Goal: Task Accomplishment & Management: Manage account settings

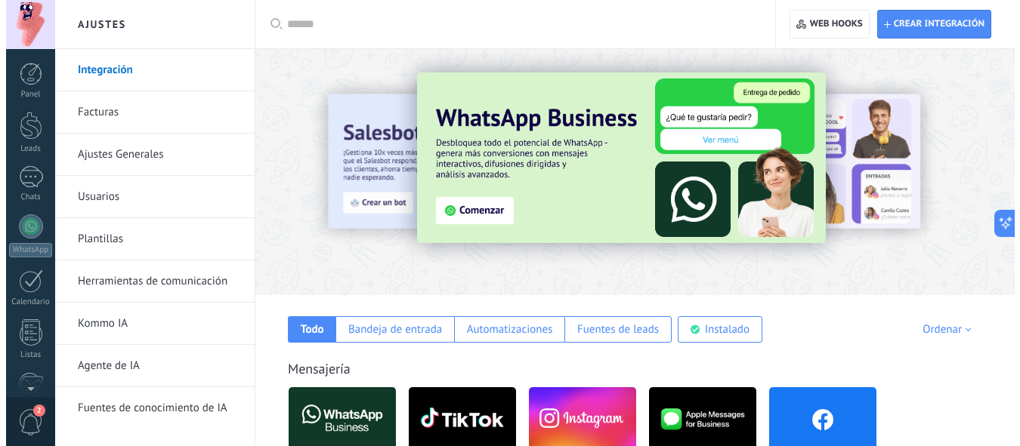
scroll to position [182, 0]
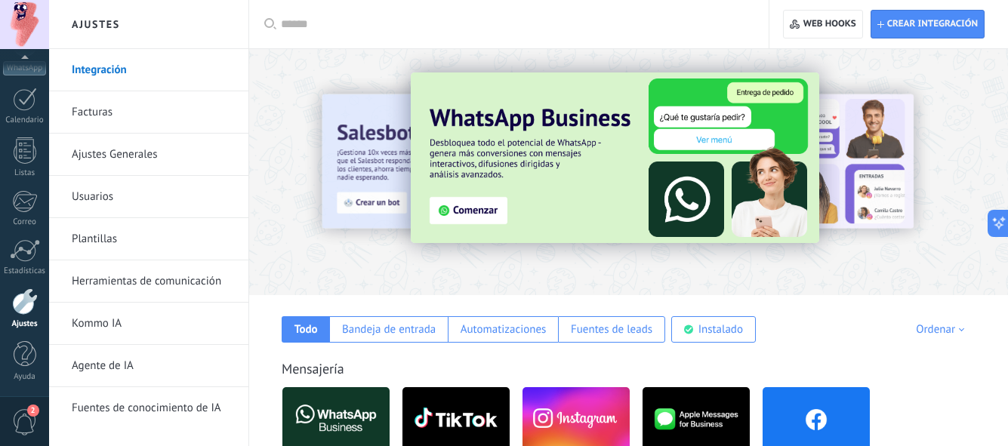
click at [608, 140] on img at bounding box center [615, 158] width 409 height 171
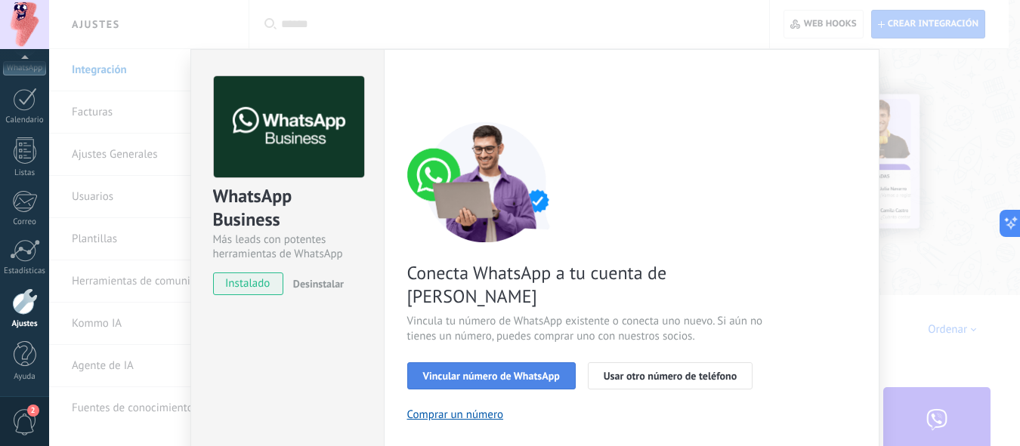
click at [518, 371] on span "Vincular número de WhatsApp" at bounding box center [491, 376] width 137 height 11
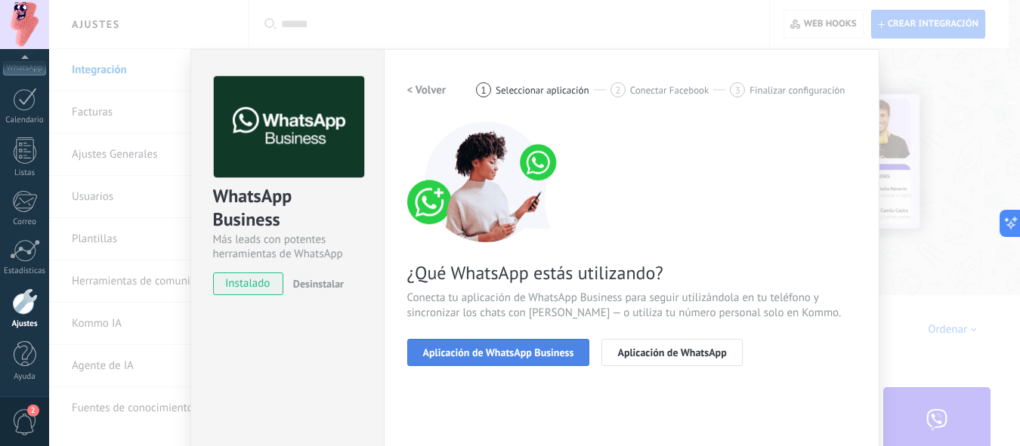
click at [541, 363] on button "Aplicación de WhatsApp Business" at bounding box center [498, 352] width 183 height 27
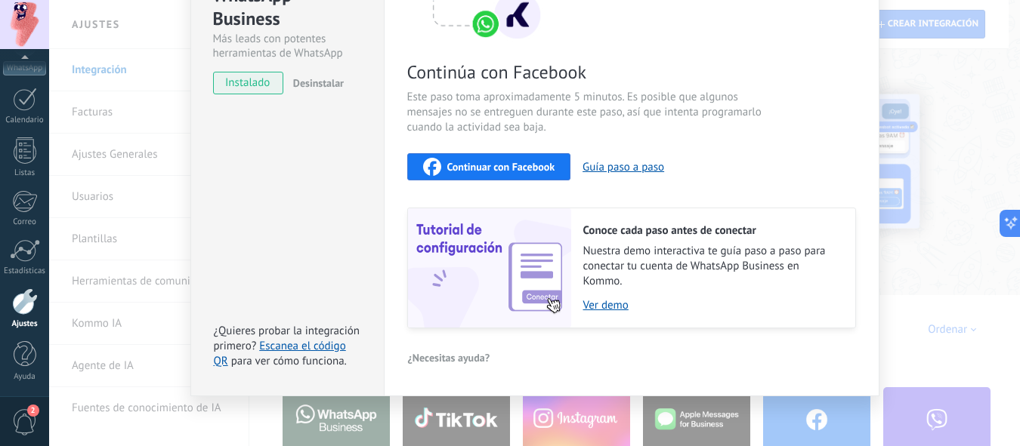
scroll to position [207, 0]
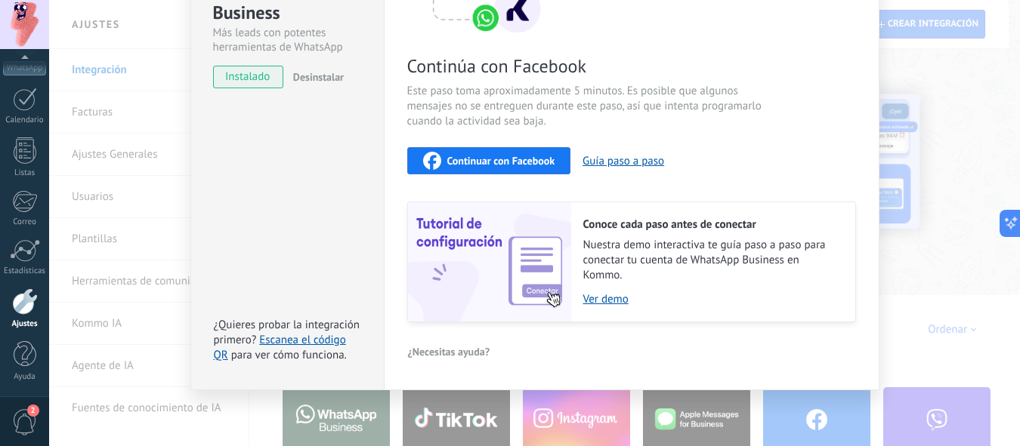
click at [458, 170] on button "Continuar con Facebook" at bounding box center [489, 160] width 164 height 27
click at [516, 147] on button "Continuar con Facebook" at bounding box center [489, 160] width 164 height 27
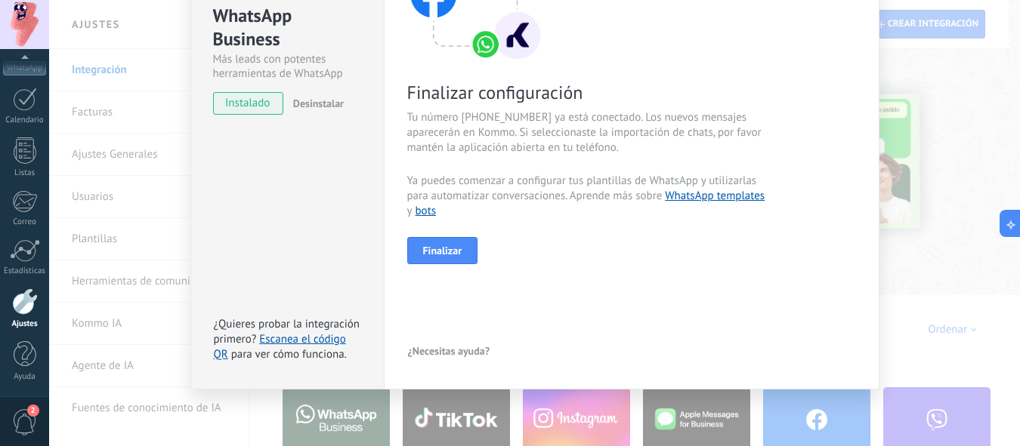
scroll to position [181, 0]
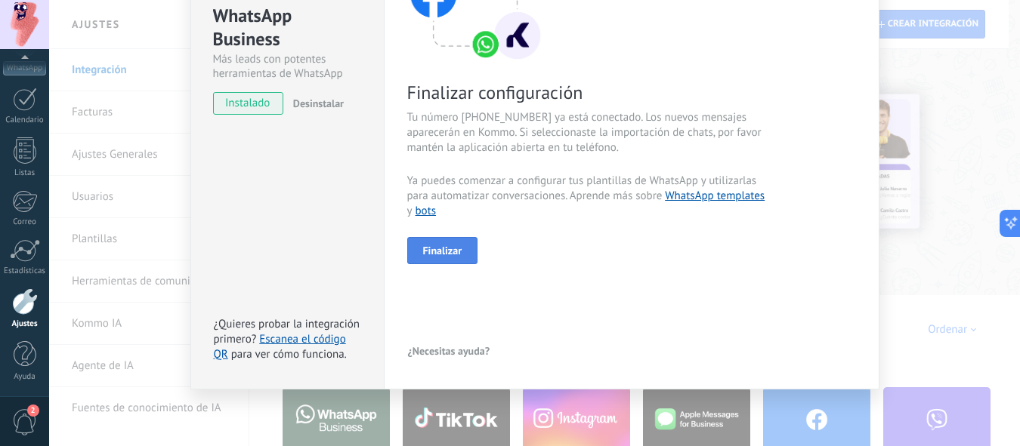
click at [450, 246] on span "Finalizar" at bounding box center [442, 251] width 39 height 11
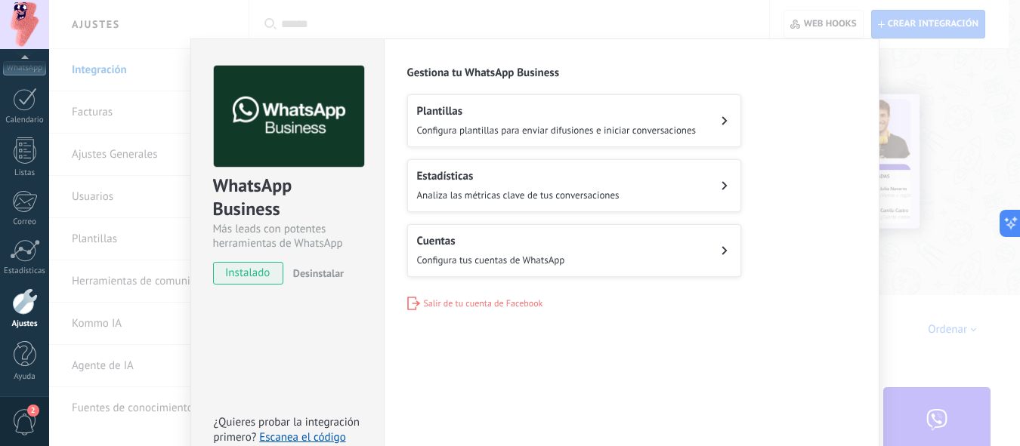
scroll to position [10, 0]
click at [617, 252] on button "Cuentas Configura tus cuentas de WhatsApp" at bounding box center [574, 251] width 334 height 53
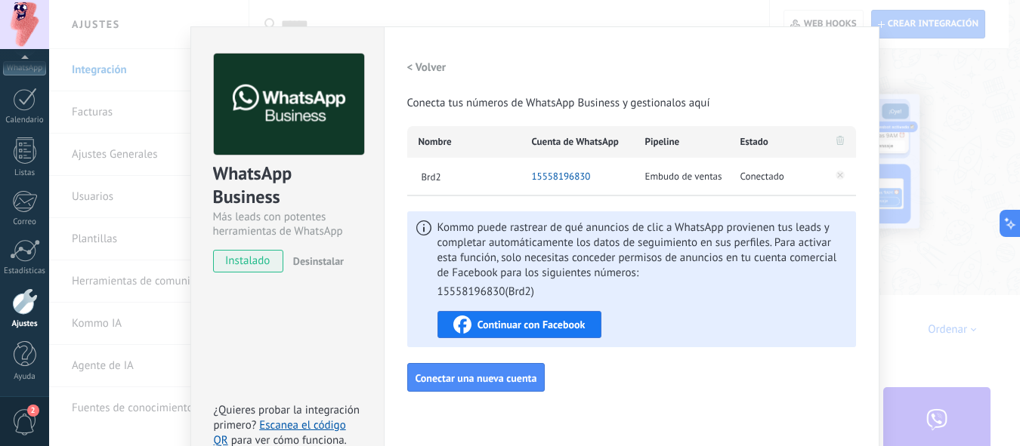
scroll to position [22, 0]
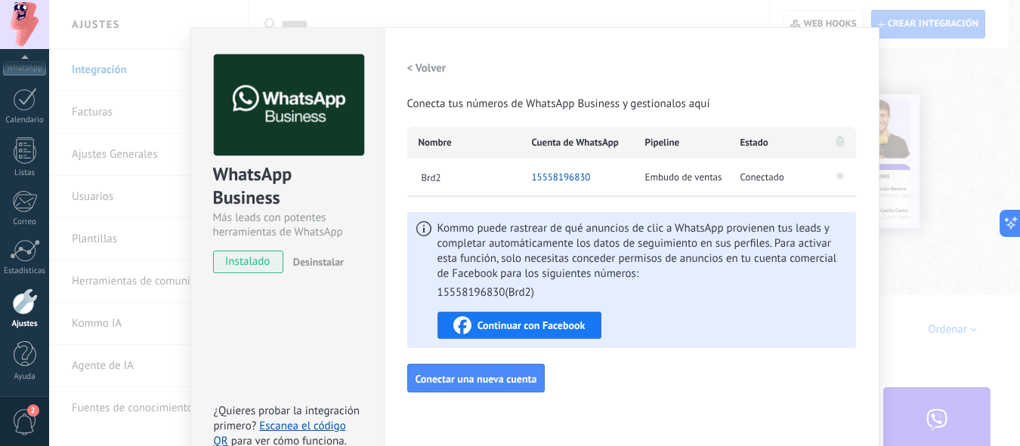
click at [532, 326] on span "Continuar con Facebook" at bounding box center [531, 325] width 108 height 11
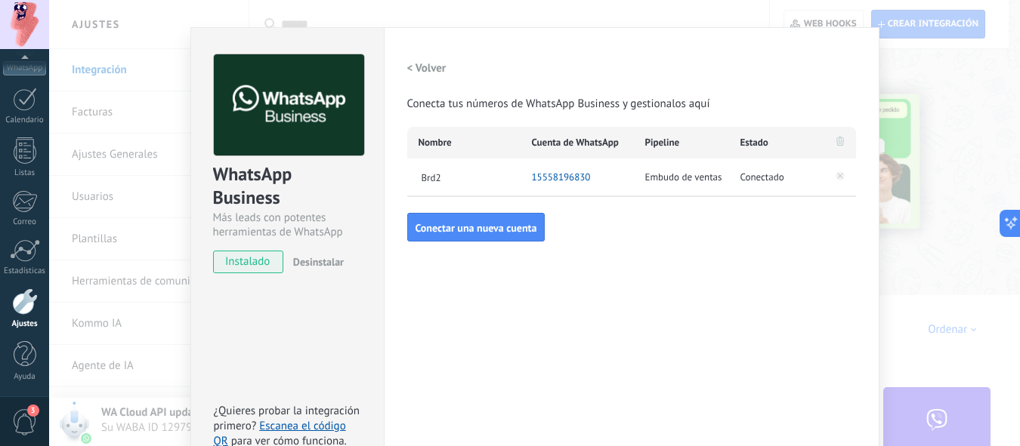
click at [968, 285] on div "WhatsApp Business Más leads con potentes herramientas de WhatsApp instalado Des…" at bounding box center [534, 223] width 971 height 446
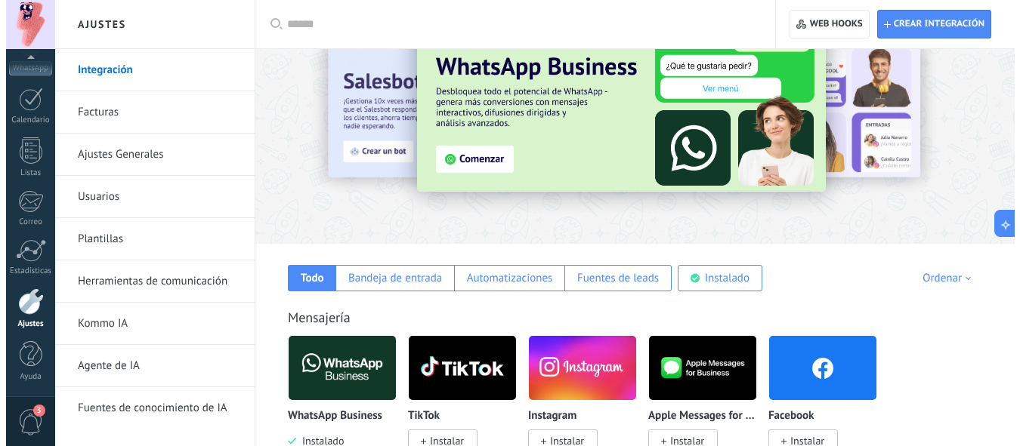
scroll to position [85, 0]
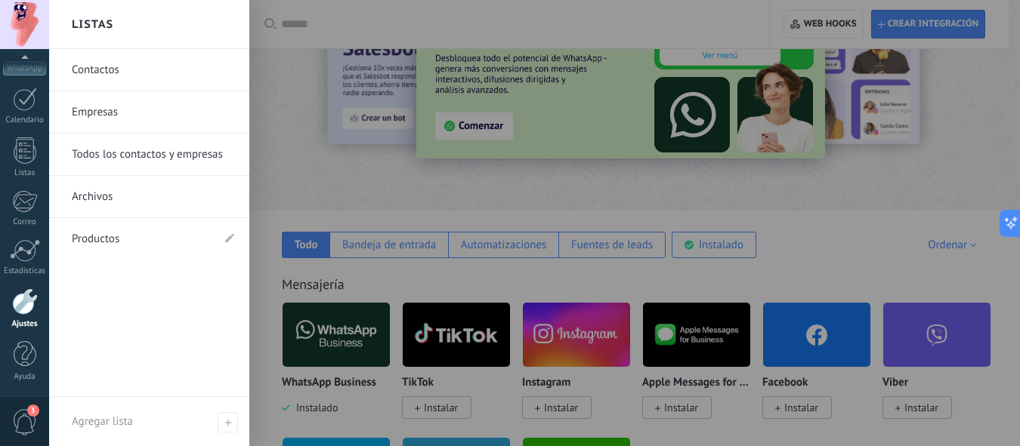
click at [5, 415] on div "3" at bounding box center [24, 422] width 49 height 50
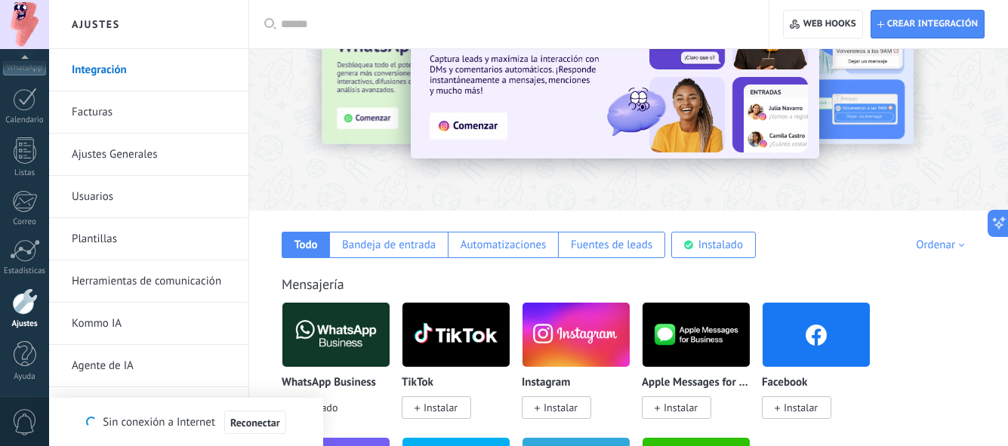
click at [26, 414] on span "0" at bounding box center [25, 422] width 26 height 26
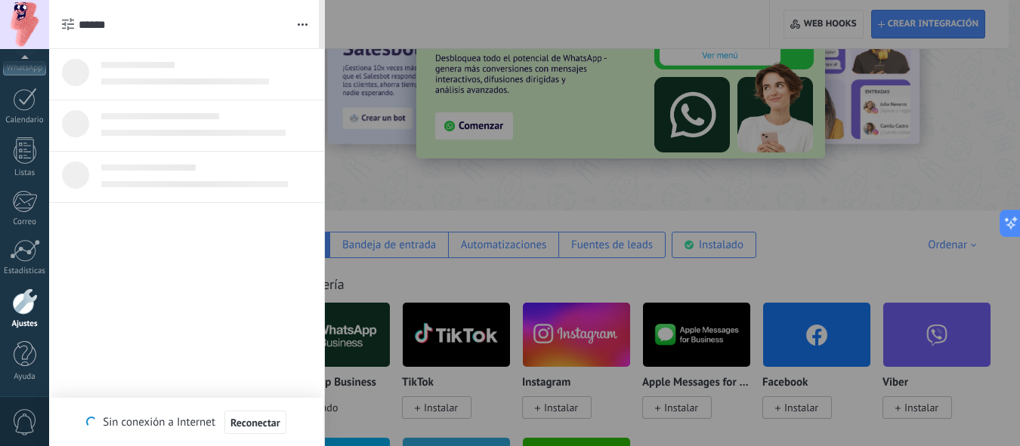
click at [167, 329] on div at bounding box center [186, 247] width 275 height 397
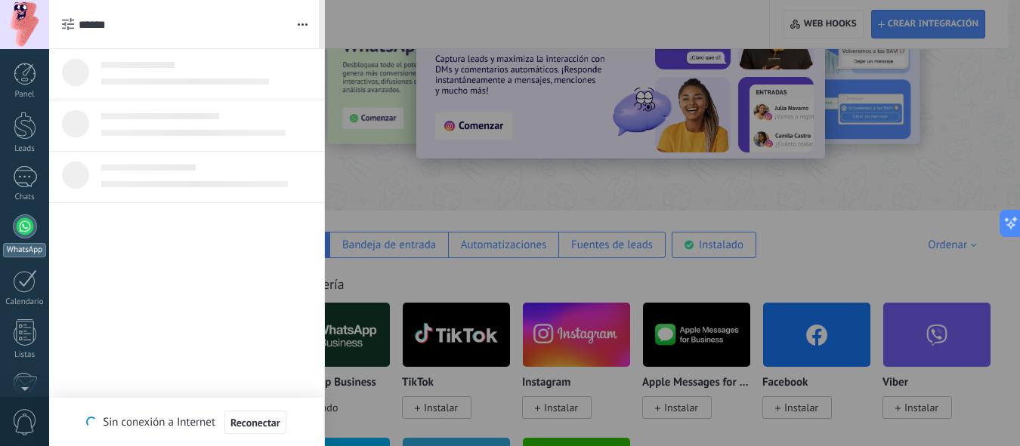
click at [19, 225] on div at bounding box center [25, 227] width 24 height 24
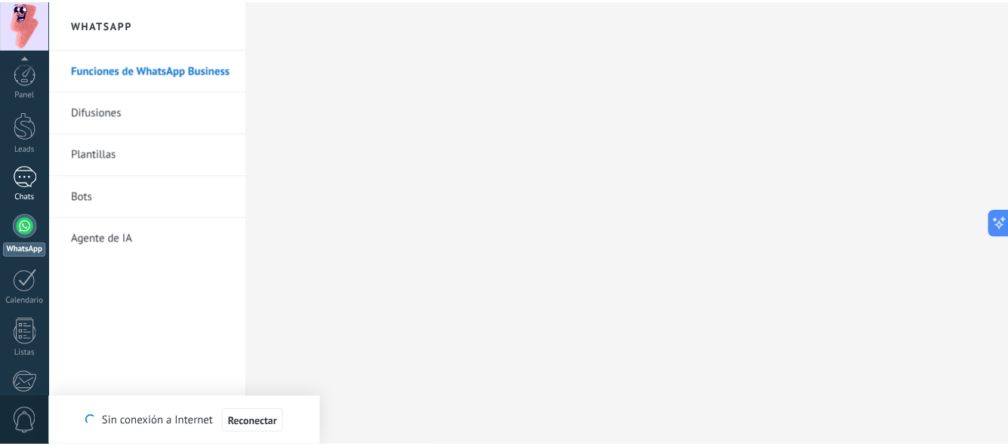
scroll to position [182, 0]
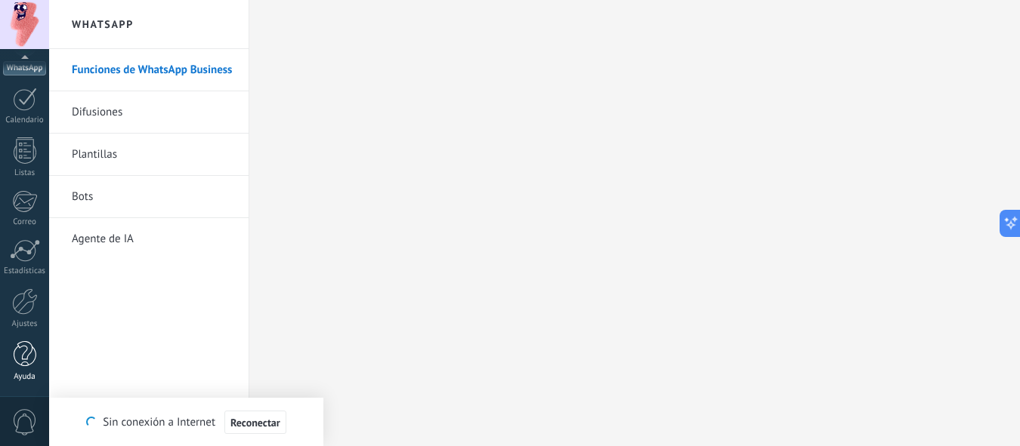
click at [26, 347] on div at bounding box center [25, 354] width 23 height 26
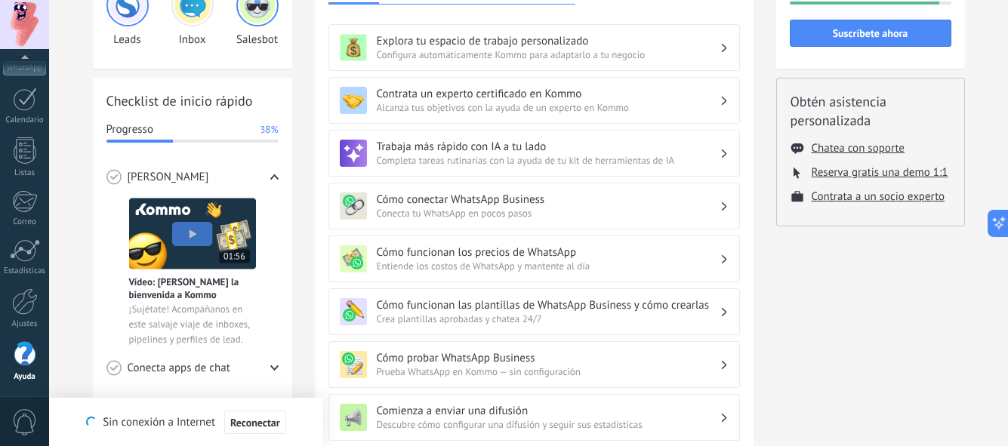
scroll to position [133, 0]
click at [631, 212] on span "Conecta tu WhatsApp en pocos pasos" at bounding box center [548, 212] width 343 height 13
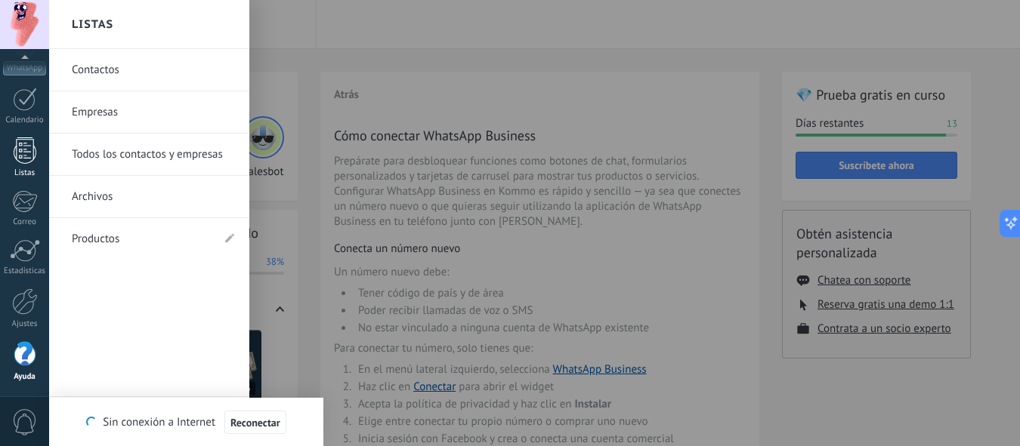
scroll to position [0, 0]
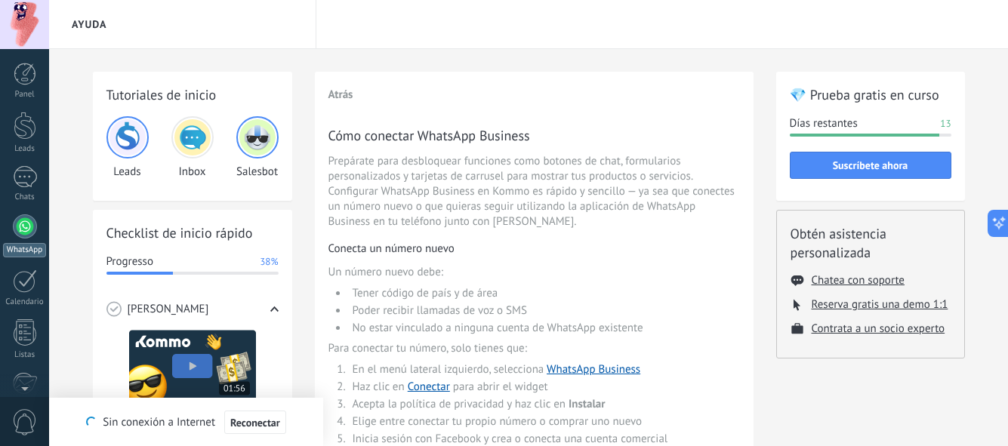
click at [26, 235] on div at bounding box center [25, 227] width 24 height 24
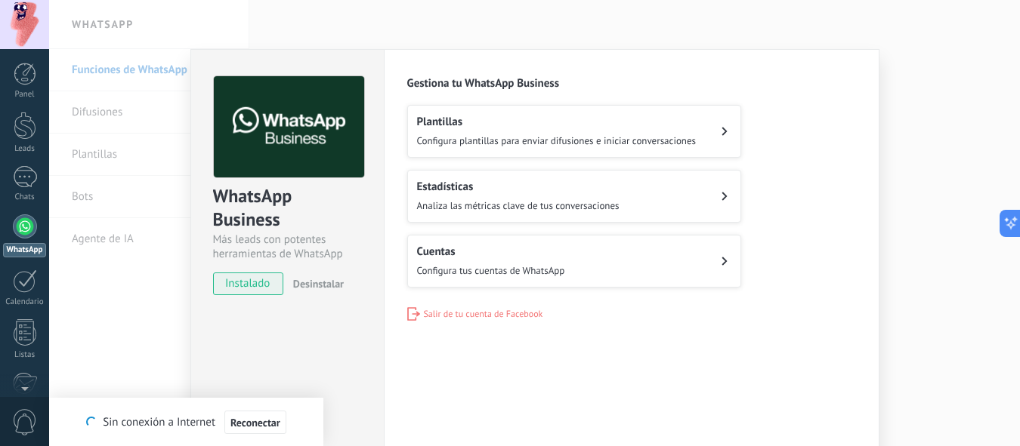
click at [657, 255] on button "Cuentas Configura tus cuentas de WhatsApp" at bounding box center [574, 261] width 334 height 53
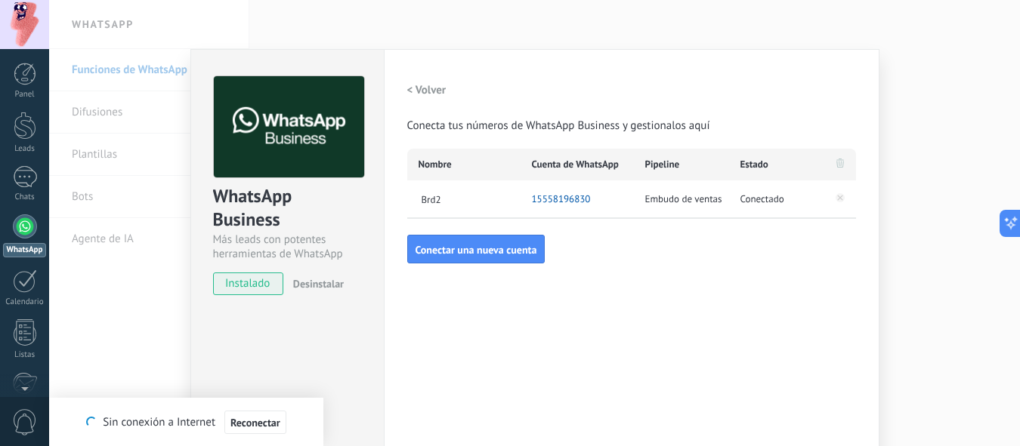
click at [410, 365] on div "Configuraciones Autorizaciones Esta pestaña registra a los usuarios que han con…" at bounding box center [632, 273] width 496 height 449
click at [255, 414] on button "Reconectar" at bounding box center [255, 423] width 62 height 24
click at [242, 422] on span "Reconectar" at bounding box center [255, 423] width 50 height 11
click at [693, 350] on div "Configuraciones Autorizaciones Esta pestaña registra a los usuarios que han con…" at bounding box center [632, 273] width 496 height 449
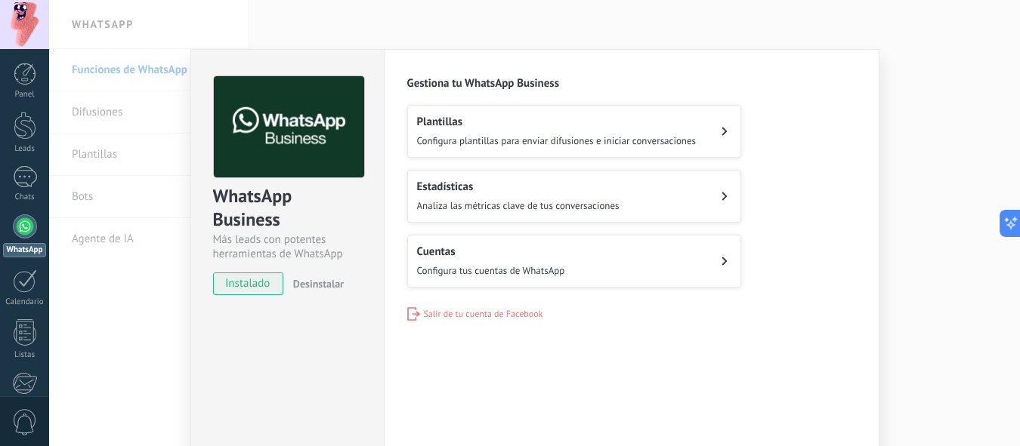
click at [612, 251] on button "Cuentas Configura tus cuentas de WhatsApp" at bounding box center [574, 261] width 334 height 53
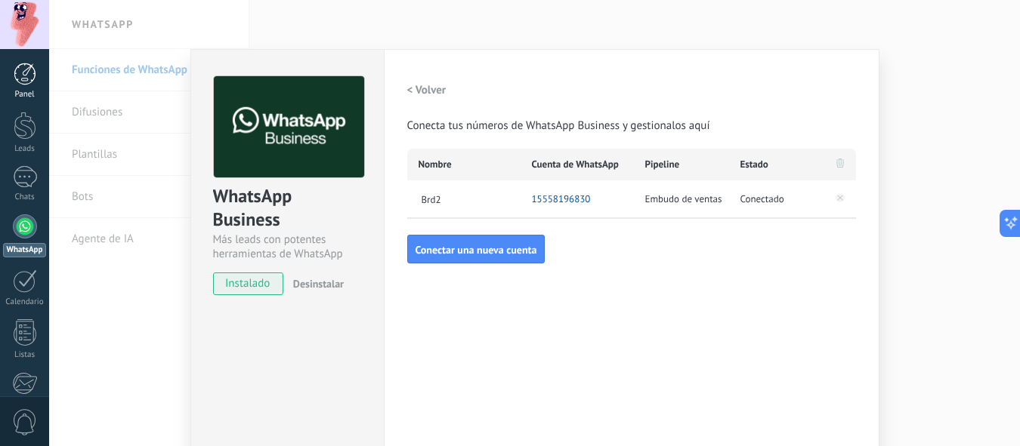
click at [28, 79] on div at bounding box center [25, 74] width 23 height 23
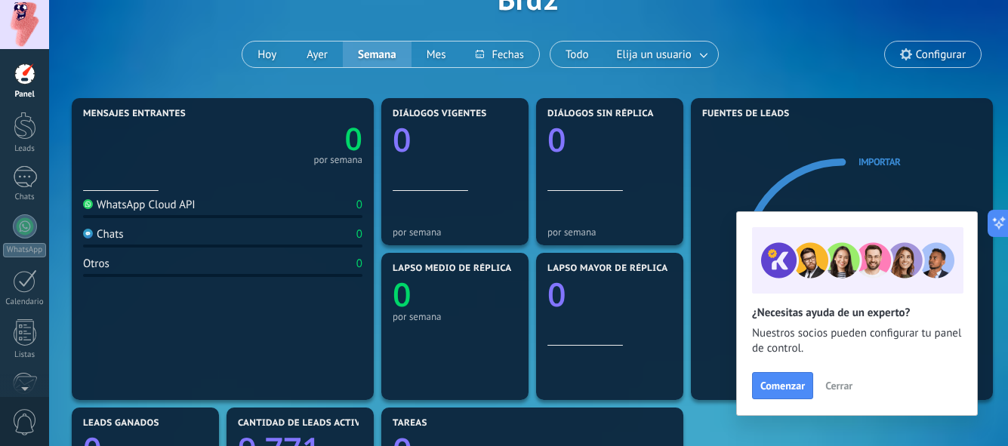
scroll to position [97, 0]
click at [401, 295] on text "0" at bounding box center [402, 295] width 19 height 45
click at [359, 211] on div "0" at bounding box center [360, 206] width 6 height 14
click at [163, 206] on div "WhatsApp Cloud API" at bounding box center [139, 206] width 113 height 14
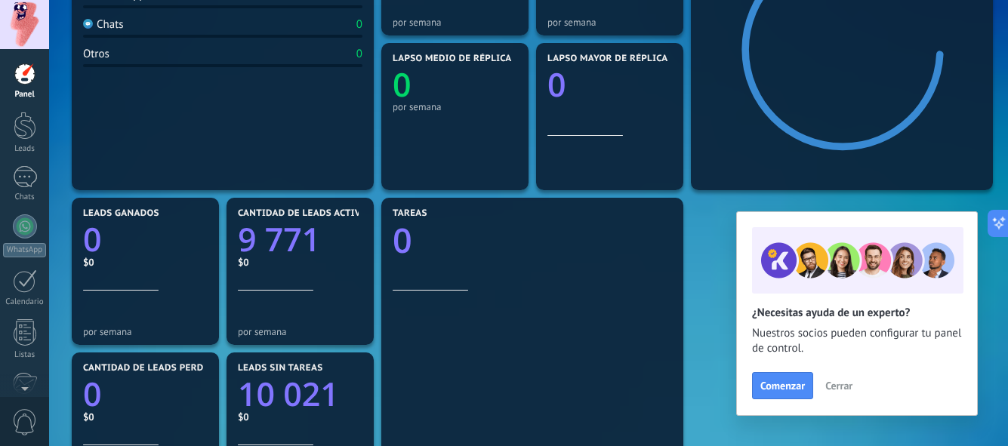
scroll to position [308, 0]
click at [774, 384] on span "Comenzar" at bounding box center [783, 386] width 45 height 11
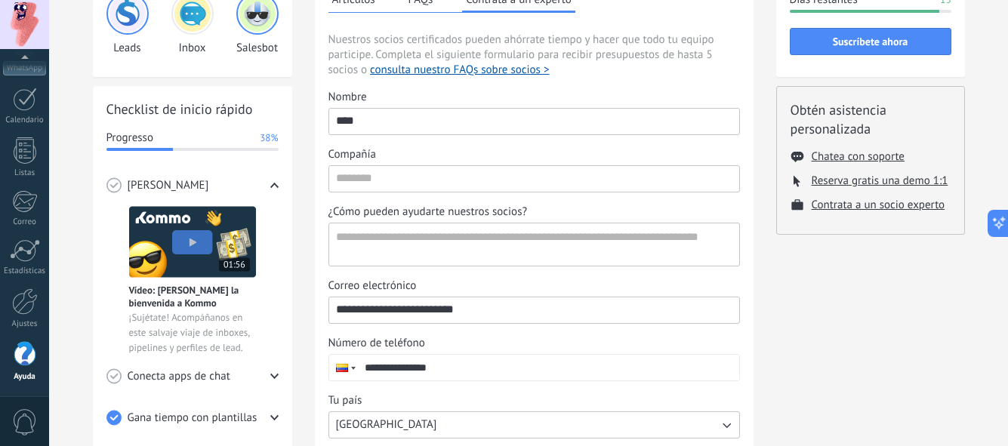
scroll to position [125, 0]
click at [420, 178] on input "Compañía" at bounding box center [534, 177] width 410 height 24
type input "****"
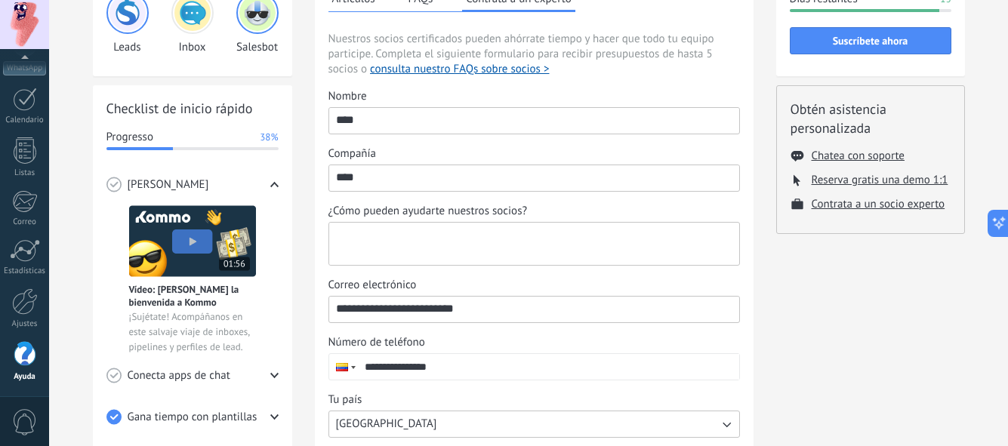
click at [425, 239] on textarea "¿Cómo pueden ayudarte nuestros socios?" at bounding box center [532, 244] width 407 height 42
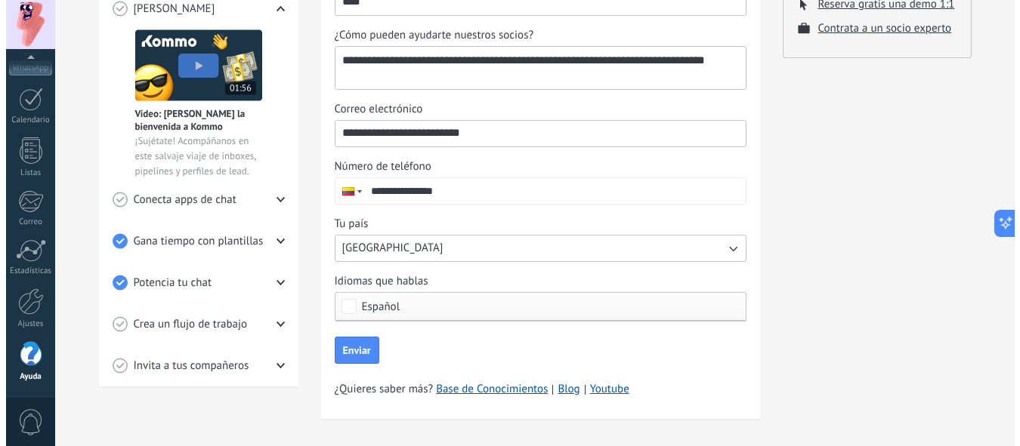
scroll to position [315, 0]
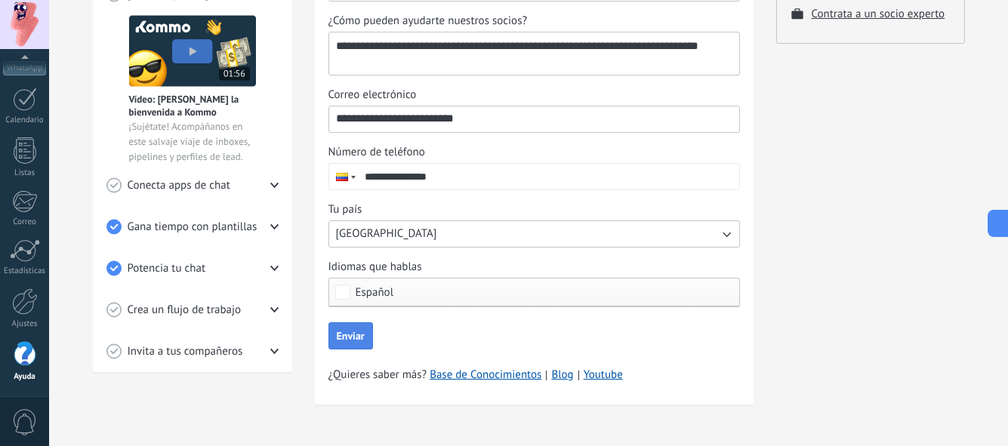
type textarea "**********"
click at [358, 337] on span "Enviar" at bounding box center [351, 336] width 28 height 11
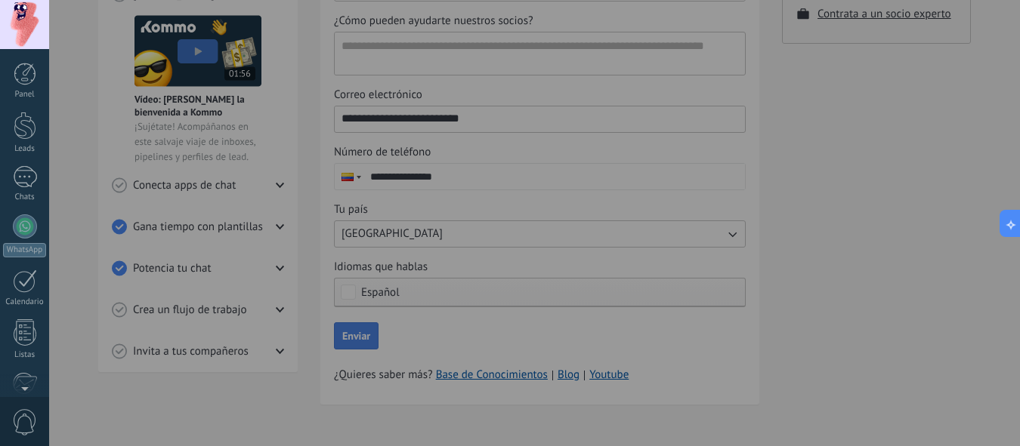
scroll to position [182, 0]
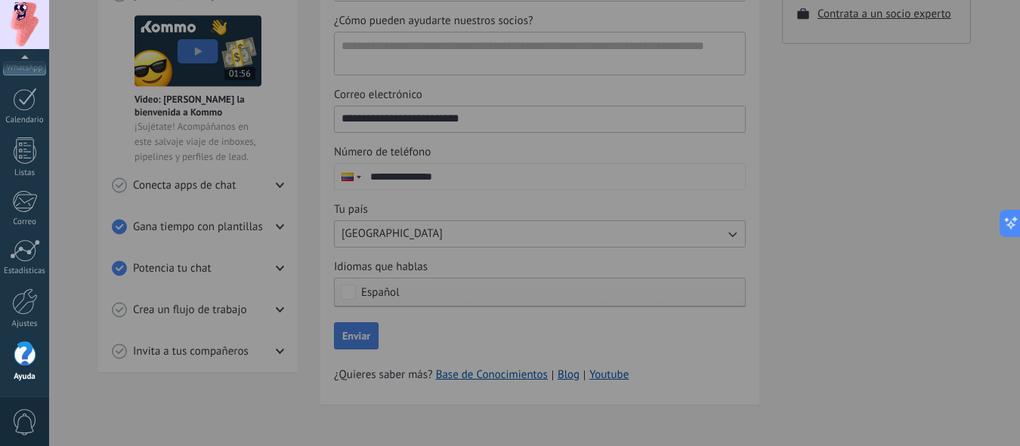
click at [308, 71] on div at bounding box center [559, 223] width 1020 height 446
click at [748, 173] on div at bounding box center [559, 223] width 1020 height 446
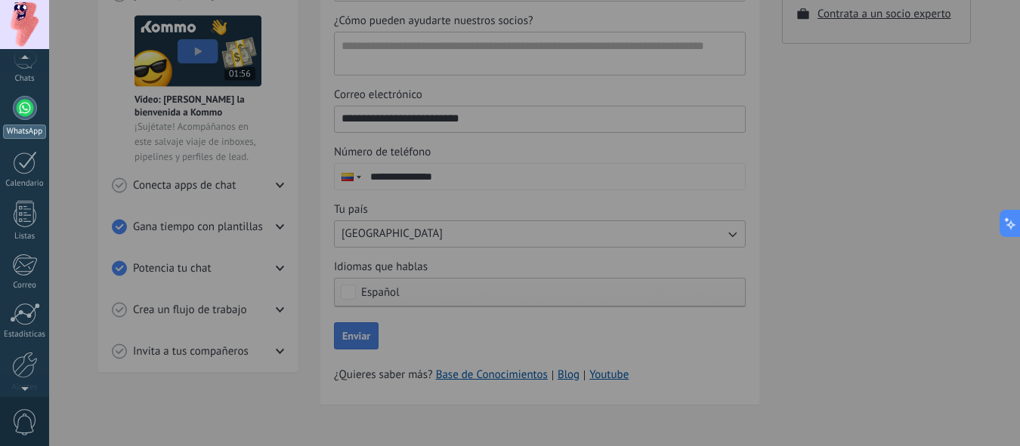
scroll to position [0, 0]
click at [21, 79] on div at bounding box center [25, 74] width 23 height 23
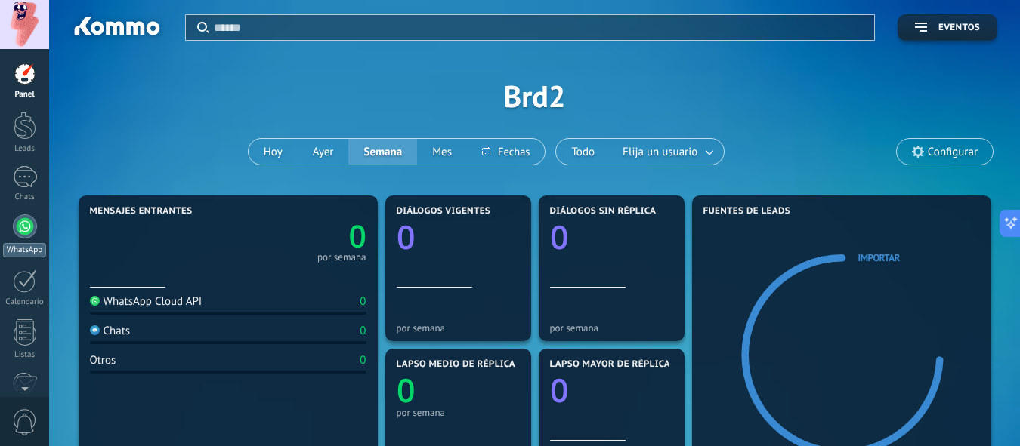
click at [22, 224] on div at bounding box center [25, 227] width 24 height 24
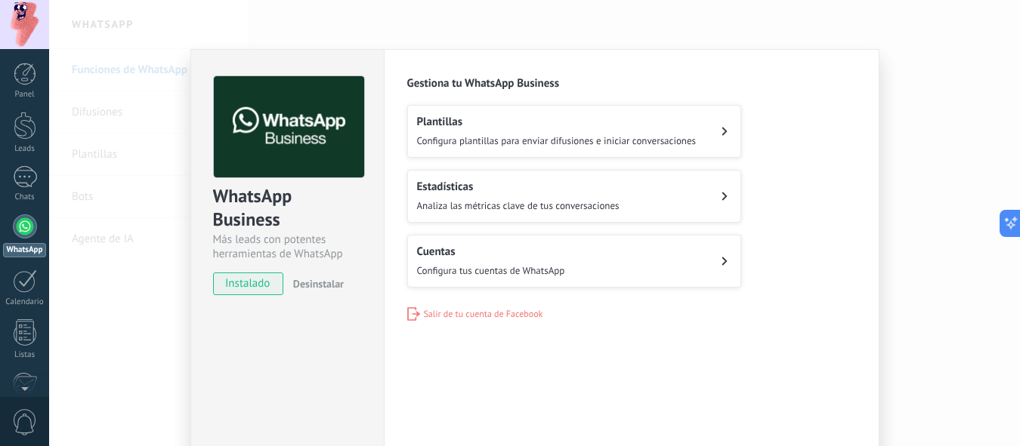
click at [588, 257] on button "Cuentas Configura tus cuentas de WhatsApp" at bounding box center [574, 261] width 334 height 53
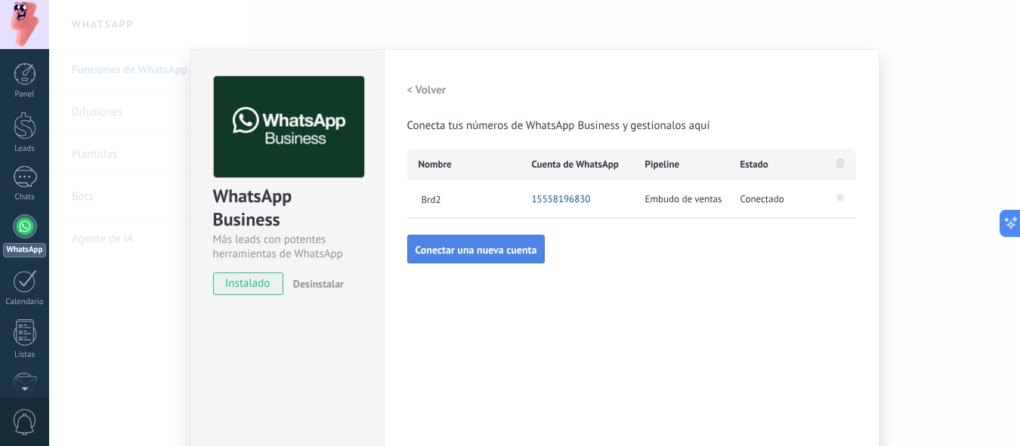
click at [450, 249] on span "Conectar una nueva cuenta" at bounding box center [476, 250] width 122 height 11
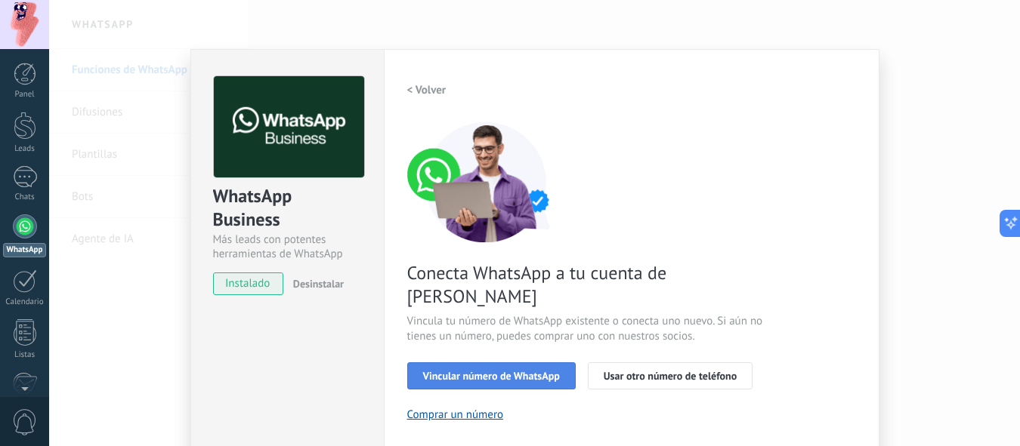
scroll to position [104, 0]
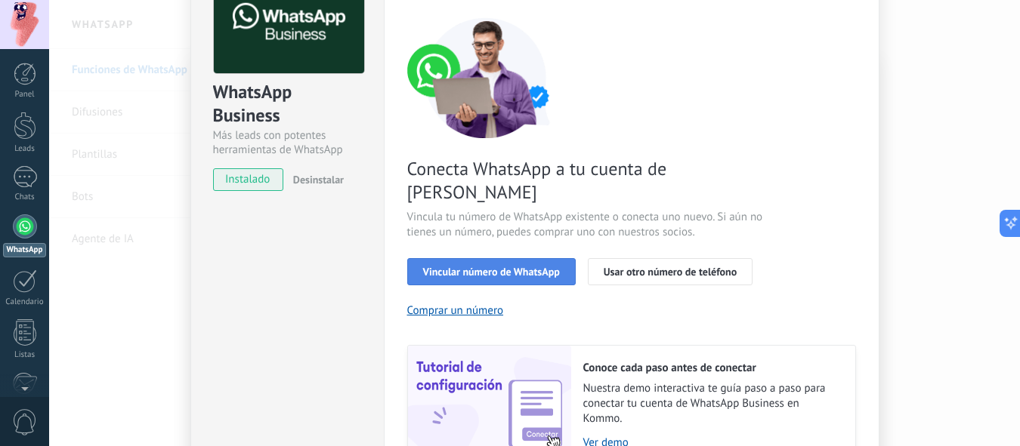
click at [468, 258] on button "Vincular número de WhatsApp" at bounding box center [491, 271] width 168 height 27
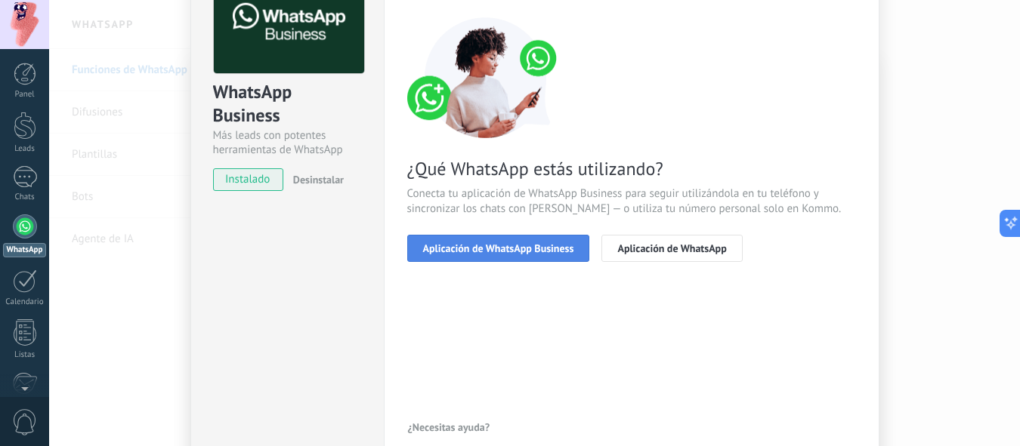
click at [475, 246] on span "Aplicación de WhatsApp Business" at bounding box center [498, 248] width 151 height 11
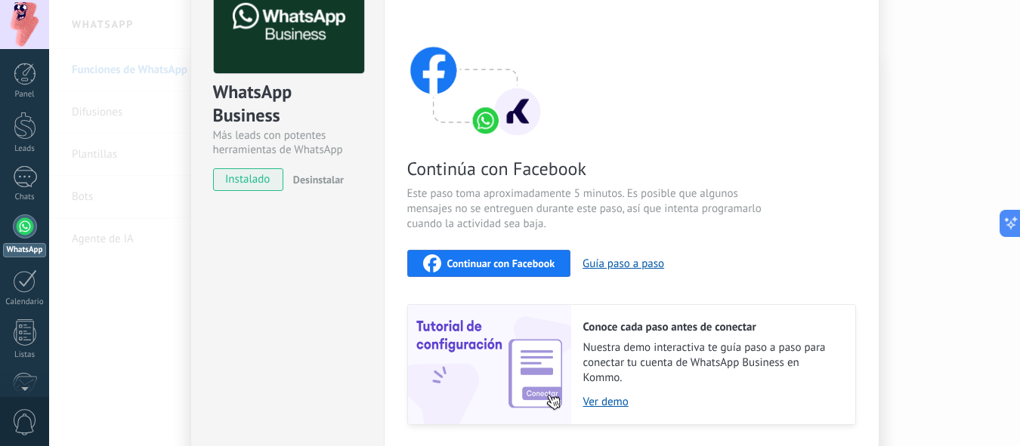
click at [475, 246] on div "Continúa con Facebook Este paso toma aproximadamente 5 minutos. Es posible que …" at bounding box center [631, 221] width 449 height 408
click at [489, 259] on span "Continuar con Facebook" at bounding box center [501, 263] width 108 height 11
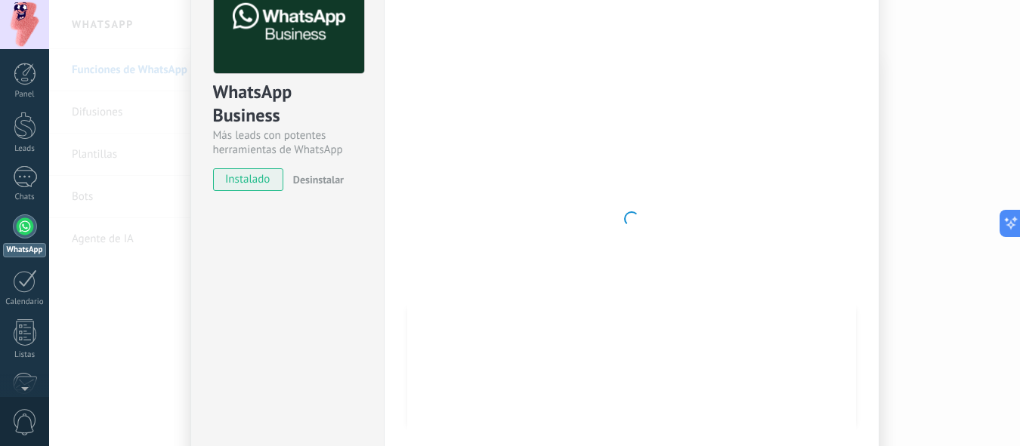
click at [804, 98] on div at bounding box center [631, 219] width 449 height 494
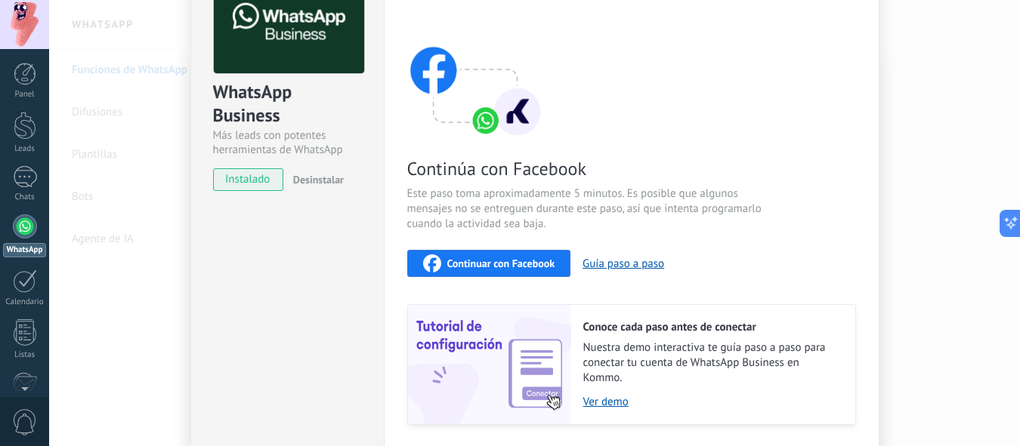
click at [85, 98] on div "WhatsApp Business Más leads con potentes herramientas de WhatsApp instalado Des…" at bounding box center [534, 223] width 971 height 446
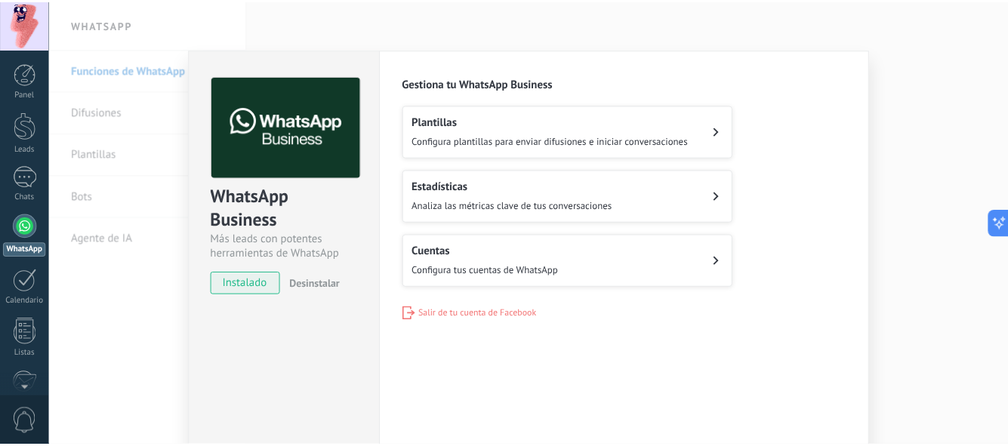
scroll to position [0, 0]
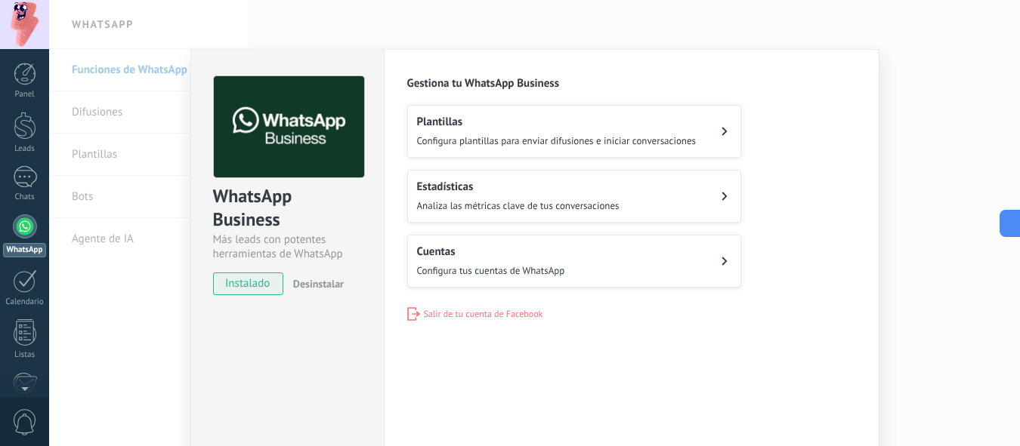
click at [494, 269] on span "Configura tus cuentas de WhatsApp" at bounding box center [491, 270] width 148 height 13
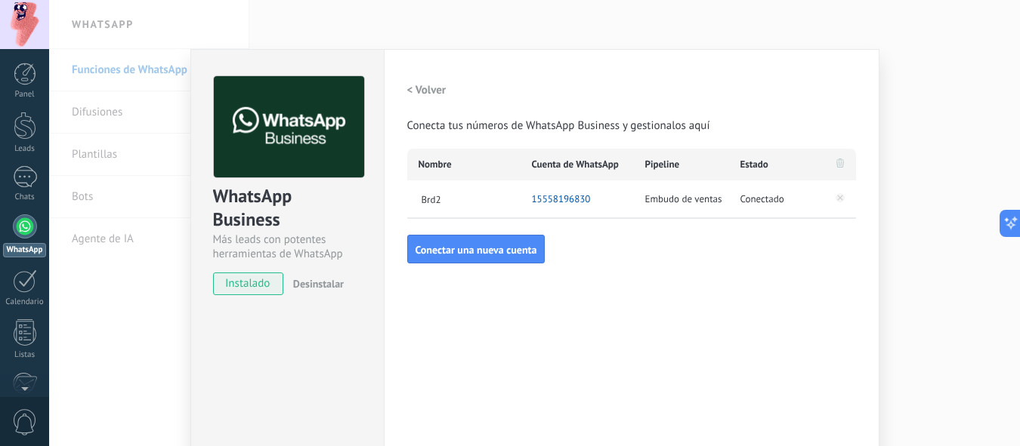
click at [950, 173] on div "WhatsApp Business Más leads con potentes herramientas de WhatsApp instalado Des…" at bounding box center [534, 223] width 971 height 446
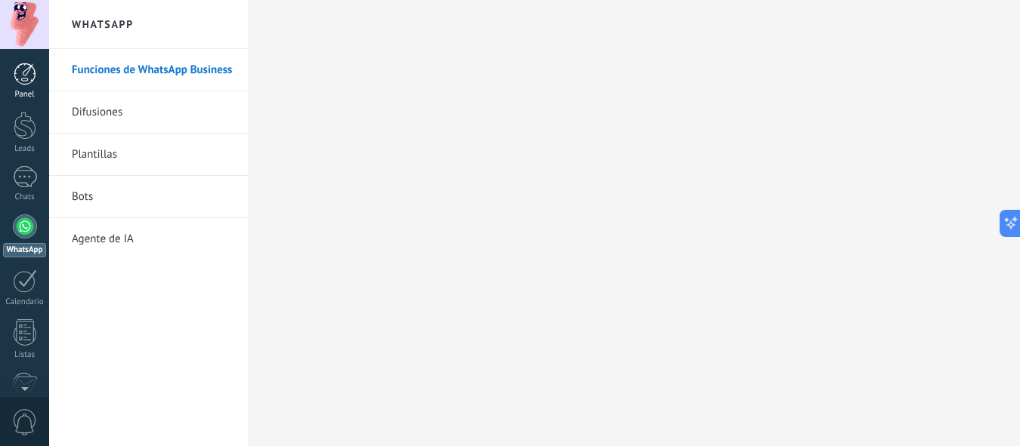
drag, startPoint x: 28, startPoint y: 67, endPoint x: 8, endPoint y: 68, distance: 20.4
click at [8, 68] on link "Panel" at bounding box center [24, 81] width 49 height 37
